Goal: Task Accomplishment & Management: Manage account settings

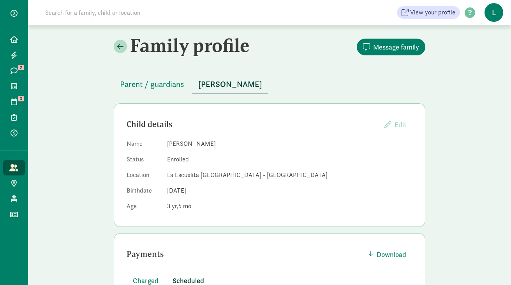
click at [85, 12] on input at bounding box center [150, 13] width 219 height 16
click at [17, 69] on span at bounding box center [13, 70] width 9 height 7
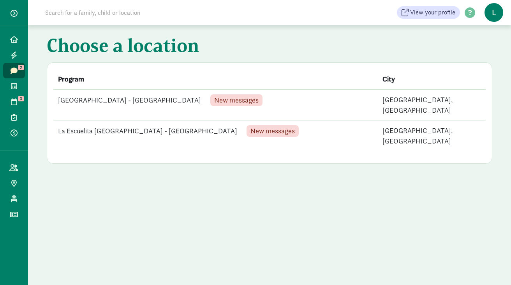
click at [168, 124] on td "La Escuelita Bilingual School - Columbia City New messages" at bounding box center [215, 135] width 325 height 31
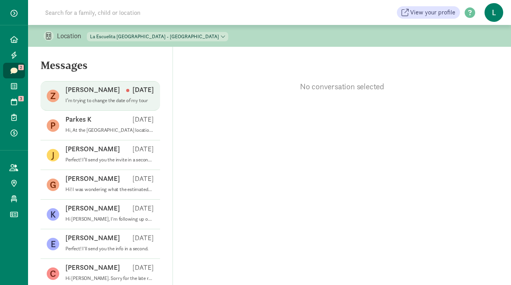
click at [124, 93] on div "Zannah H Sep 08" at bounding box center [109, 91] width 88 height 12
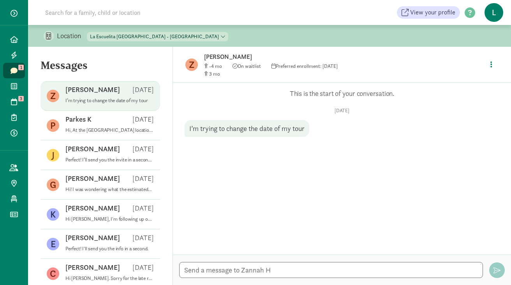
click at [152, 35] on select "La Escuelita Bilingual School - Green Lake La Escuelita Bilingual School - Colu…" at bounding box center [157, 36] width 141 height 9
select select "261531"
click at [87, 32] on select "La Escuelita Bilingual School - Green Lake La Escuelita Bilingual School - Colu…" at bounding box center [157, 36] width 141 height 9
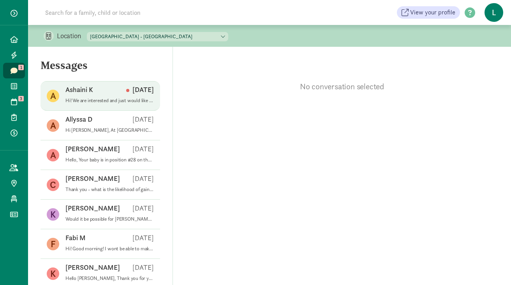
click at [96, 95] on div "Ashaini K Sep 09" at bounding box center [109, 91] width 88 height 12
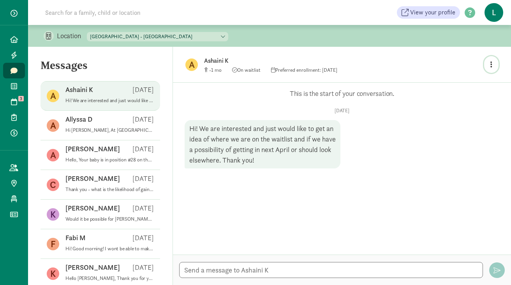
click at [492, 65] on icon "button" at bounding box center [492, 64] width 2 height 7
click at [459, 84] on link "View family page" at bounding box center [475, 82] width 56 height 9
click at [210, 270] on textarea at bounding box center [331, 270] width 304 height 16
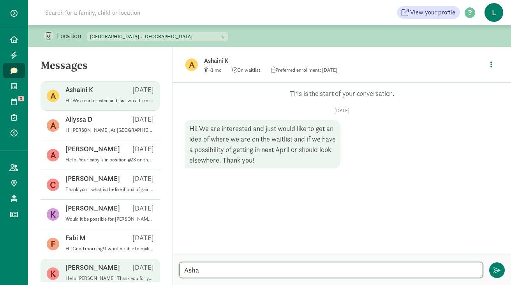
drag, startPoint x: 203, startPoint y: 269, endPoint x: 128, endPoint y: 264, distance: 75.3
click at [128, 264] on section "Messages A Ashaini K Sep 09 Hi! We are interested and just would like to get an…" at bounding box center [269, 166] width 483 height 238
paste textarea "Hello Ashaini, We are currently fully enrolled for your child's age group, and …"
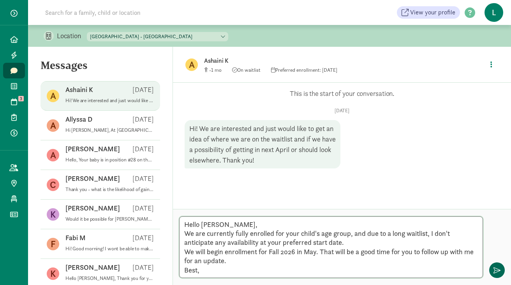
type textarea "Hello Ashaini, We are currently fully enrolled for your child's age group, and …"
click at [498, 267] on span "button" at bounding box center [497, 270] width 7 height 7
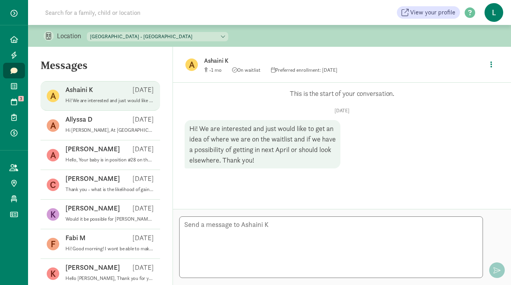
scroll to position [14, 0]
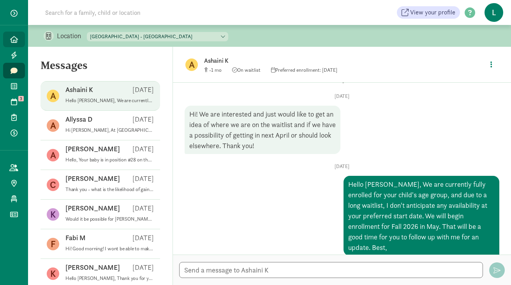
click at [18, 39] on span "Home" at bounding box center [18, 39] width 0 height 9
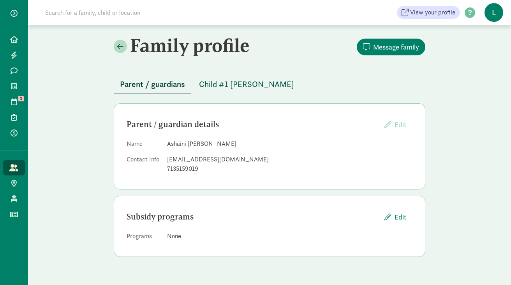
click at [229, 86] on span "Child #1 Kadakia" at bounding box center [246, 84] width 95 height 12
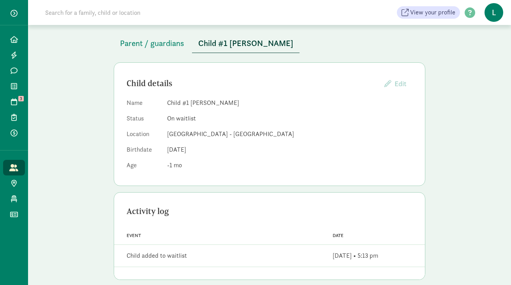
scroll to position [39, 0]
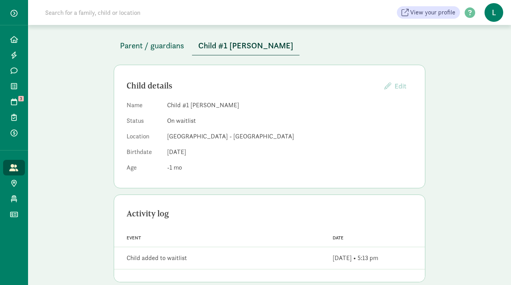
click at [164, 41] on span "Parent / guardians" at bounding box center [152, 45] width 64 height 12
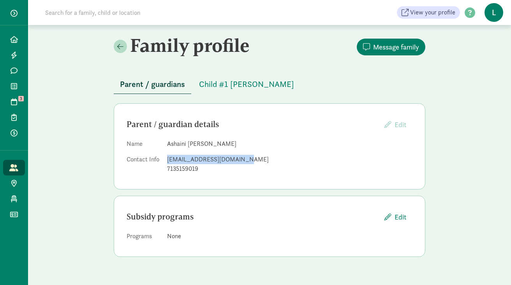
drag, startPoint x: 237, startPoint y: 159, endPoint x: 168, endPoint y: 157, distance: 68.6
click at [168, 157] on div "ashainikadakia@gmail.com" at bounding box center [289, 159] width 245 height 9
copy div "ashainikadakia@gmail.com"
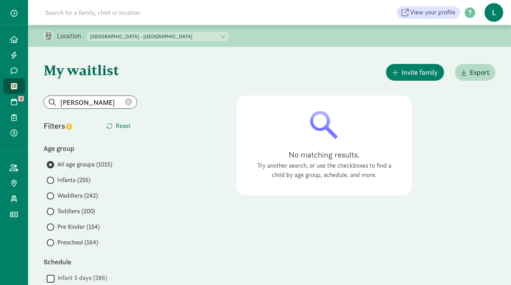
scroll to position [74, 0]
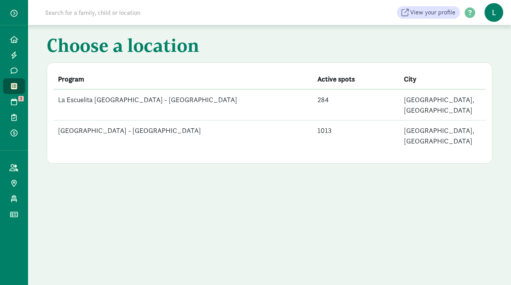
click at [134, 120] on td "[GEOGRAPHIC_DATA] - [GEOGRAPHIC_DATA]" at bounding box center [183, 135] width 260 height 31
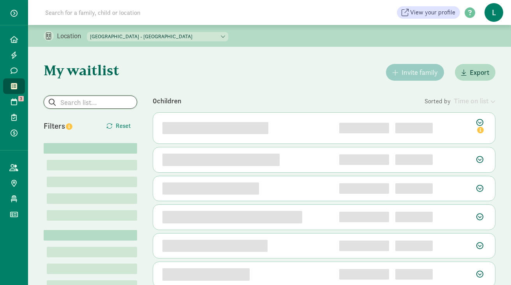
click at [92, 99] on input "search" at bounding box center [90, 102] width 93 height 12
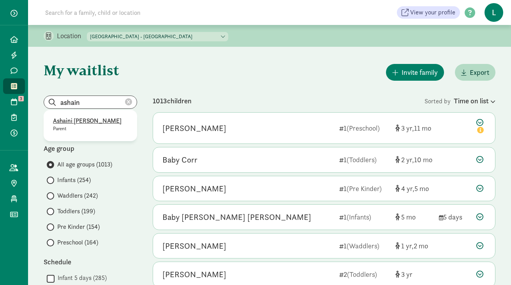
click at [94, 119] on p "Ashaini [PERSON_NAME]" at bounding box center [90, 120] width 75 height 9
type input "Ashaini [PERSON_NAME]"
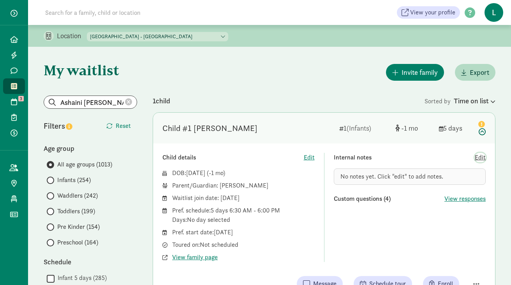
click at [481, 159] on span "Edit" at bounding box center [480, 157] width 11 height 9
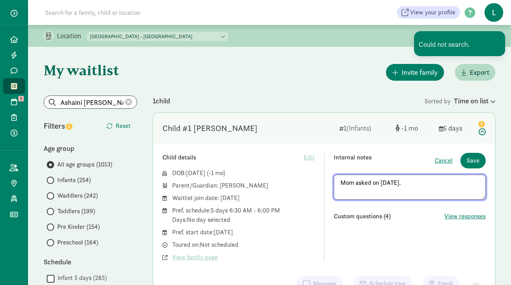
drag, startPoint x: 404, startPoint y: 182, endPoint x: 333, endPoint y: 182, distance: 70.5
click at [333, 182] on div "Child details Edit DOB: Oct 7, 2025 ( -1 ) Parent/Guardian: Ashaini Kadakia Wai…" at bounding box center [323, 207] width 323 height 109
type textarea "Mom asked on 9/9/25."
click at [474, 158] on span "Save" at bounding box center [473, 160] width 13 height 9
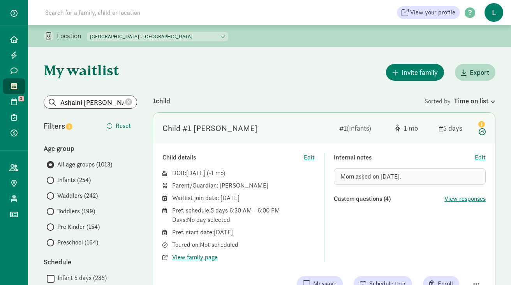
click at [129, 103] on icon at bounding box center [128, 102] width 7 height 7
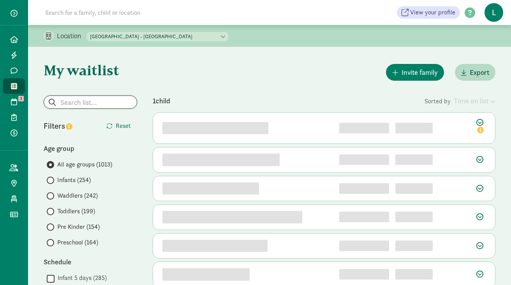
click at [73, 99] on input "search" at bounding box center [90, 102] width 93 height 12
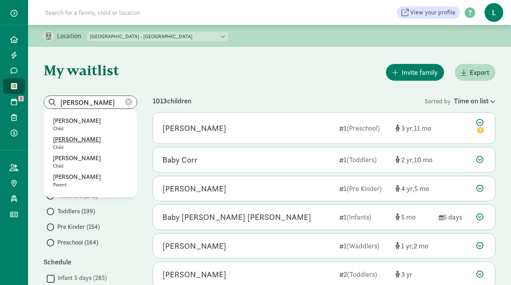
click at [78, 141] on p "[PERSON_NAME]" at bounding box center [90, 139] width 75 height 9
type input "[PERSON_NAME]"
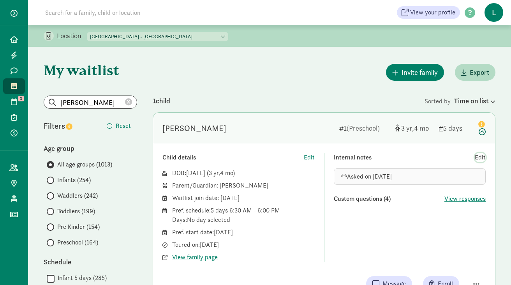
click at [480, 160] on span "Edit" at bounding box center [480, 157] width 11 height 9
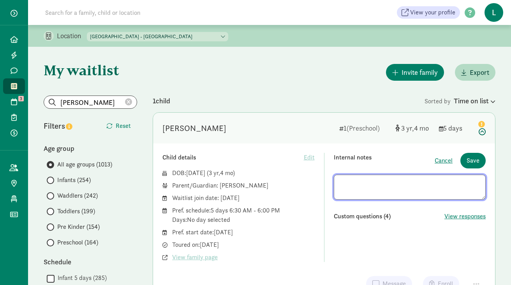
drag, startPoint x: 399, startPoint y: 184, endPoint x: 261, endPoint y: 168, distance: 139.5
click at [261, 168] on div "Child details Edit DOB: Apr 15, 2022 ( 3 4 ) Parent/Guardian: Jessica Barton Wa…" at bounding box center [323, 207] width 323 height 109
type textarea "**Asked on 8/29/25 - Offered Sep/Oct-25. Not interested."
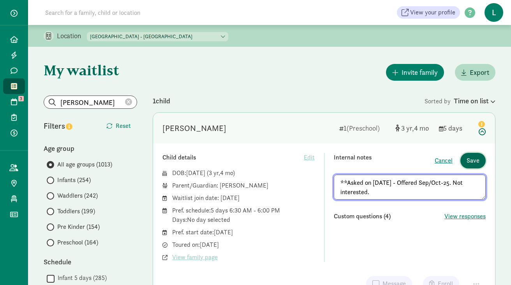
click at [477, 165] on span "Save" at bounding box center [473, 160] width 13 height 9
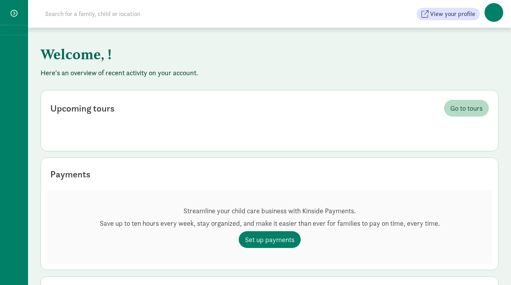
click at [83, 14] on input at bounding box center [150, 14] width 219 height 16
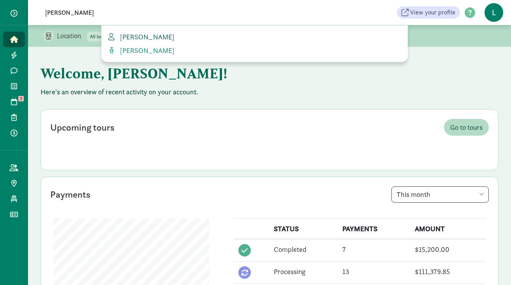
type input "[PERSON_NAME]"
click at [143, 37] on span "[PERSON_NAME]" at bounding box center [146, 36] width 58 height 9
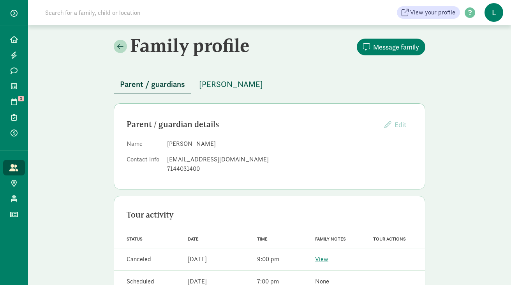
click at [217, 83] on span "Simon Barton" at bounding box center [231, 84] width 64 height 12
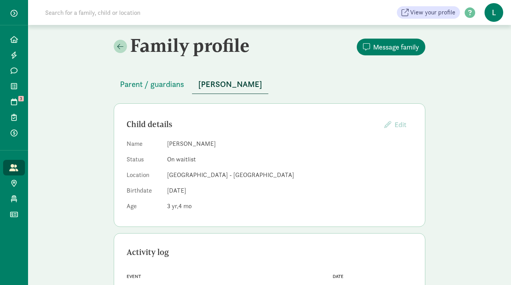
click at [159, 14] on input at bounding box center [150, 13] width 219 height 16
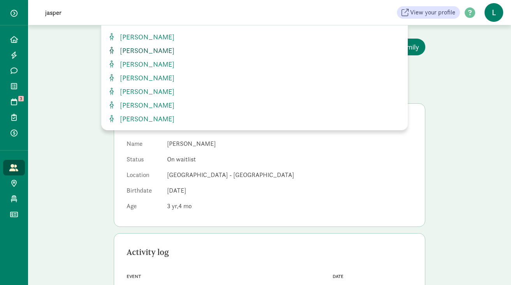
type input "jasper"
click at [123, 50] on span "Jasper Krone-Wolf" at bounding box center [146, 50] width 58 height 9
